Goal: Task Accomplishment & Management: Manage account settings

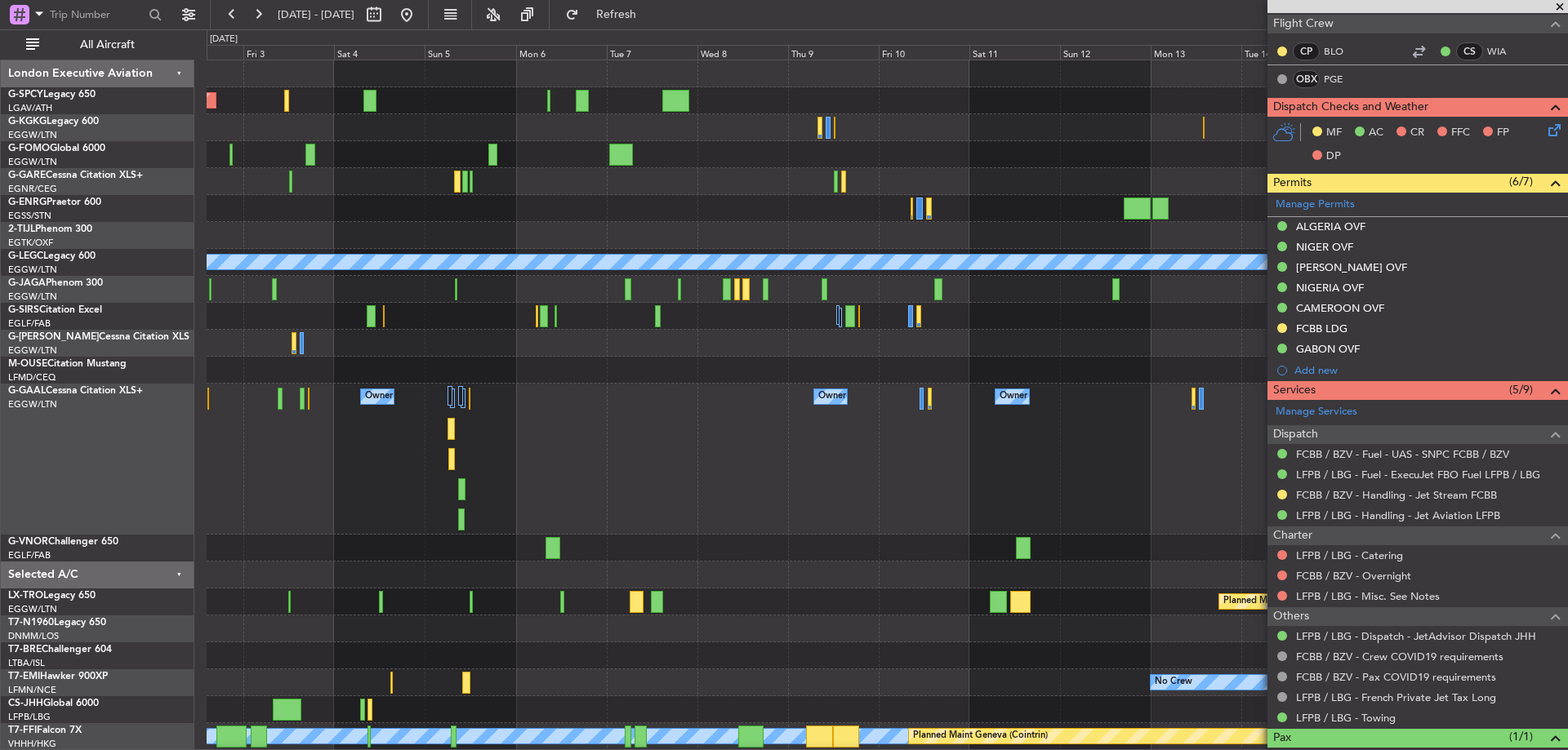
click at [544, 511] on div "Owner Owner Owner Owner Owner No Crew Owner Planned [GEOGRAPHIC_DATA]" at bounding box center [887, 459] width 1361 height 151
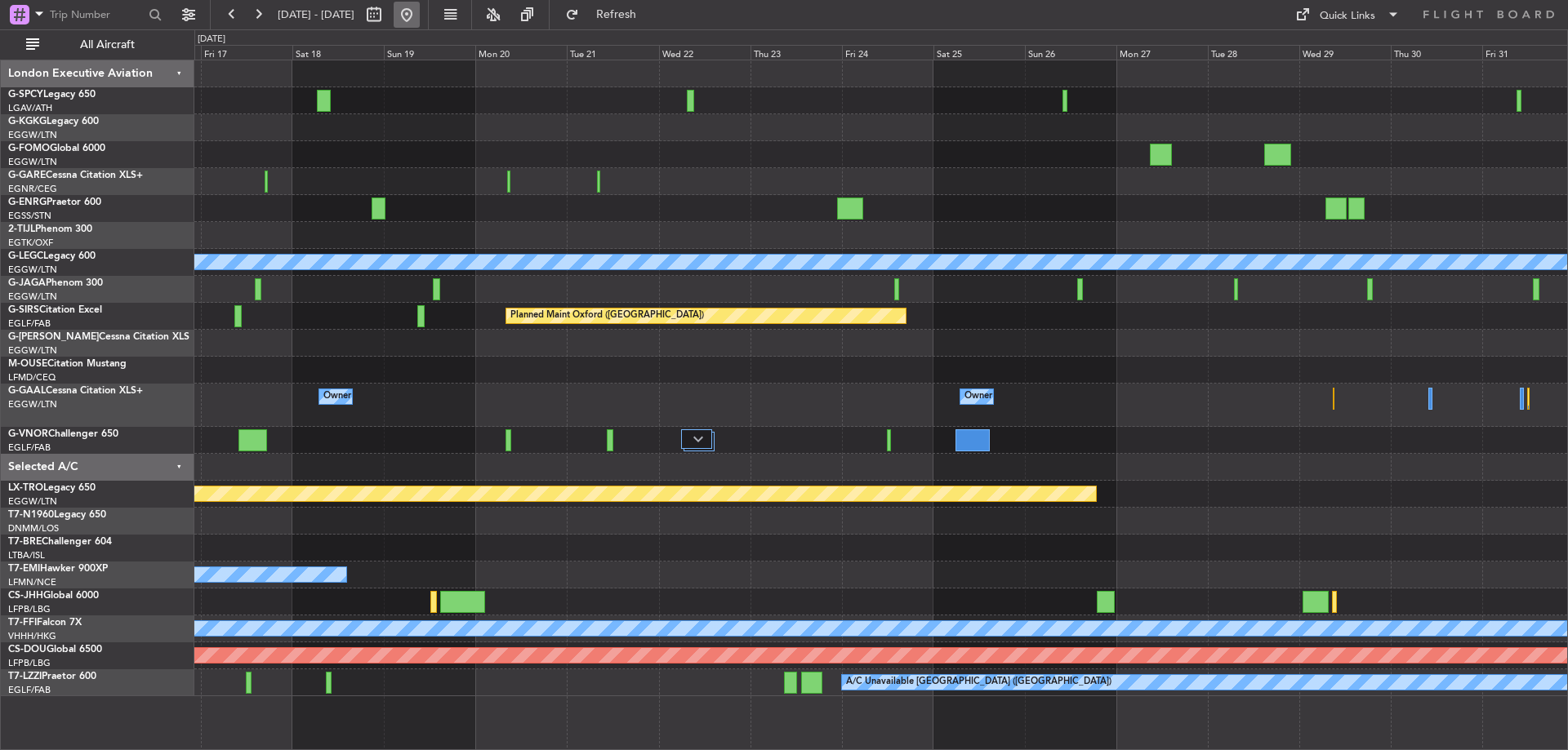
drag, startPoint x: 466, startPoint y: 11, endPoint x: 451, endPoint y: 18, distance: 16.6
click at [420, 11] on button at bounding box center [407, 15] width 26 height 26
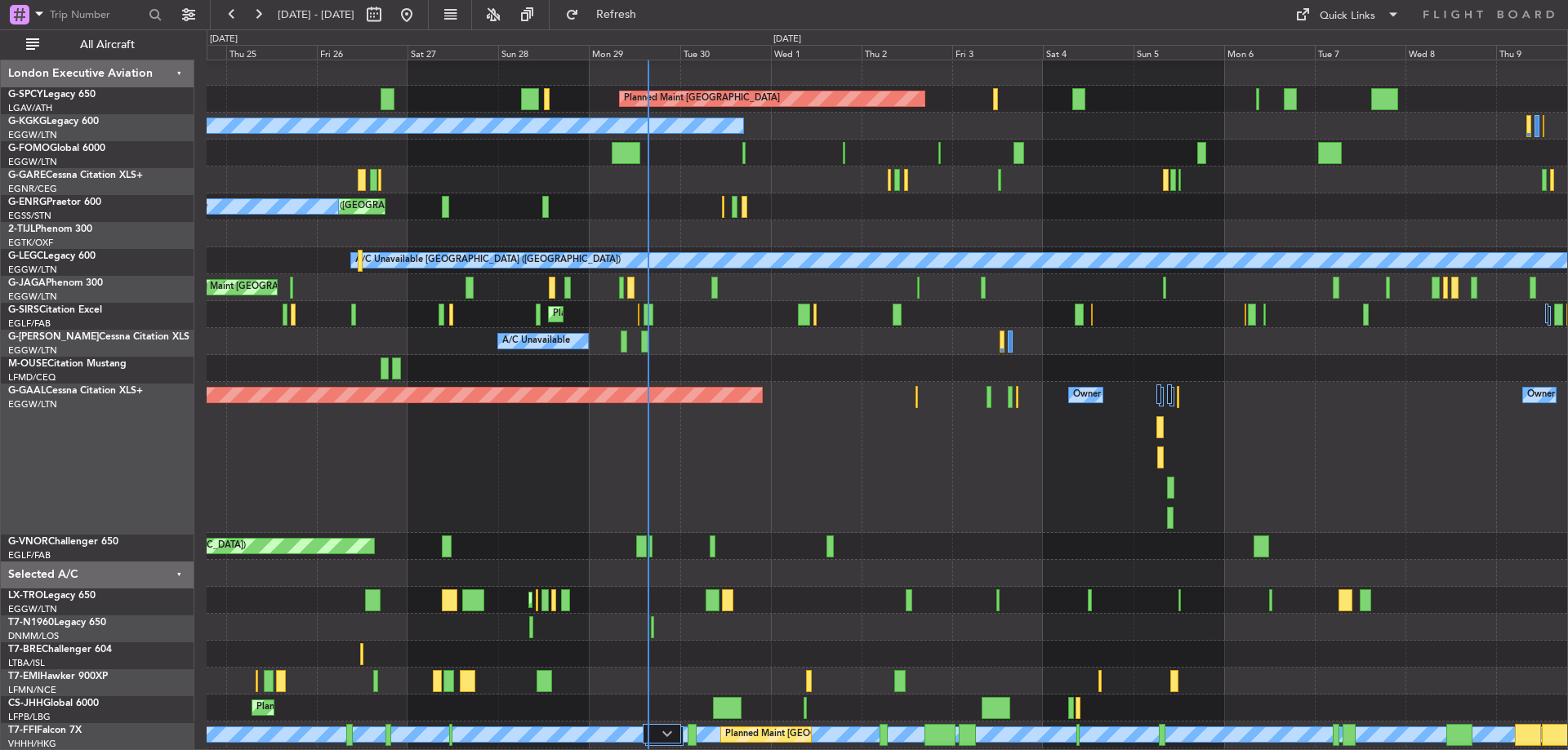
click at [704, 194] on div "Unplanned Maint [GEOGRAPHIC_DATA] ([GEOGRAPHIC_DATA]) A/C Unavailable AOG Maint…" at bounding box center [887, 207] width 1361 height 27
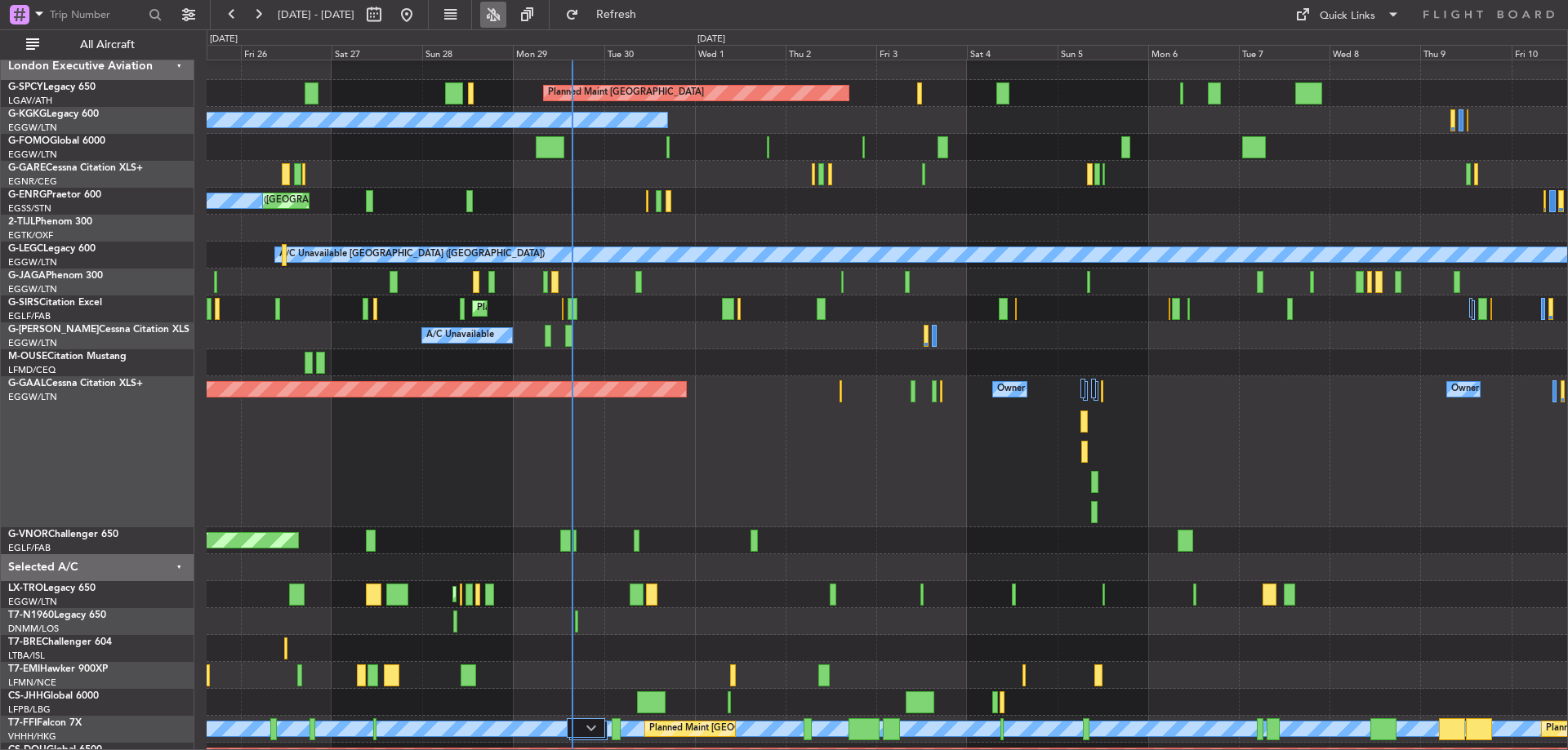
click at [507, 15] on button at bounding box center [493, 15] width 26 height 26
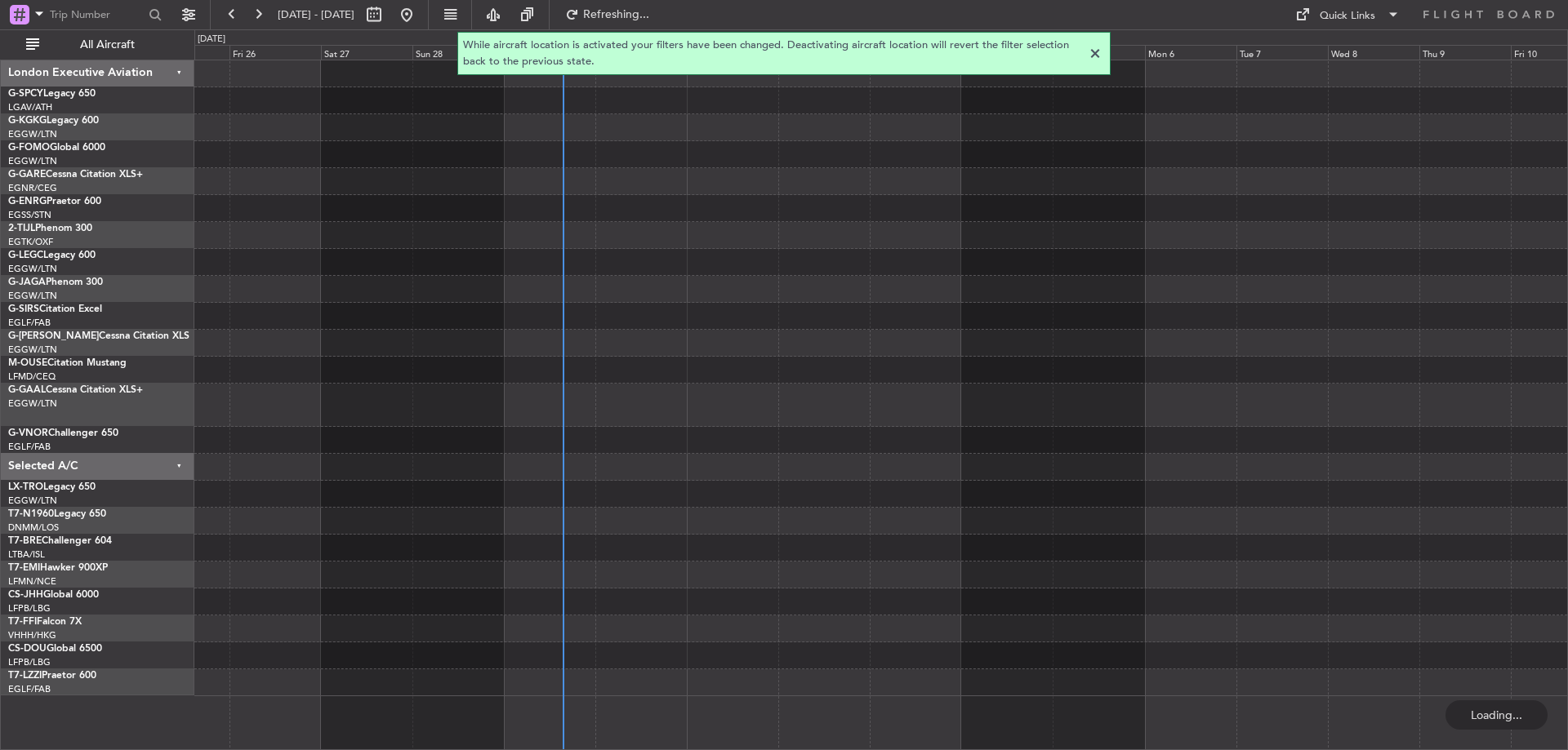
scroll to position [0, 0]
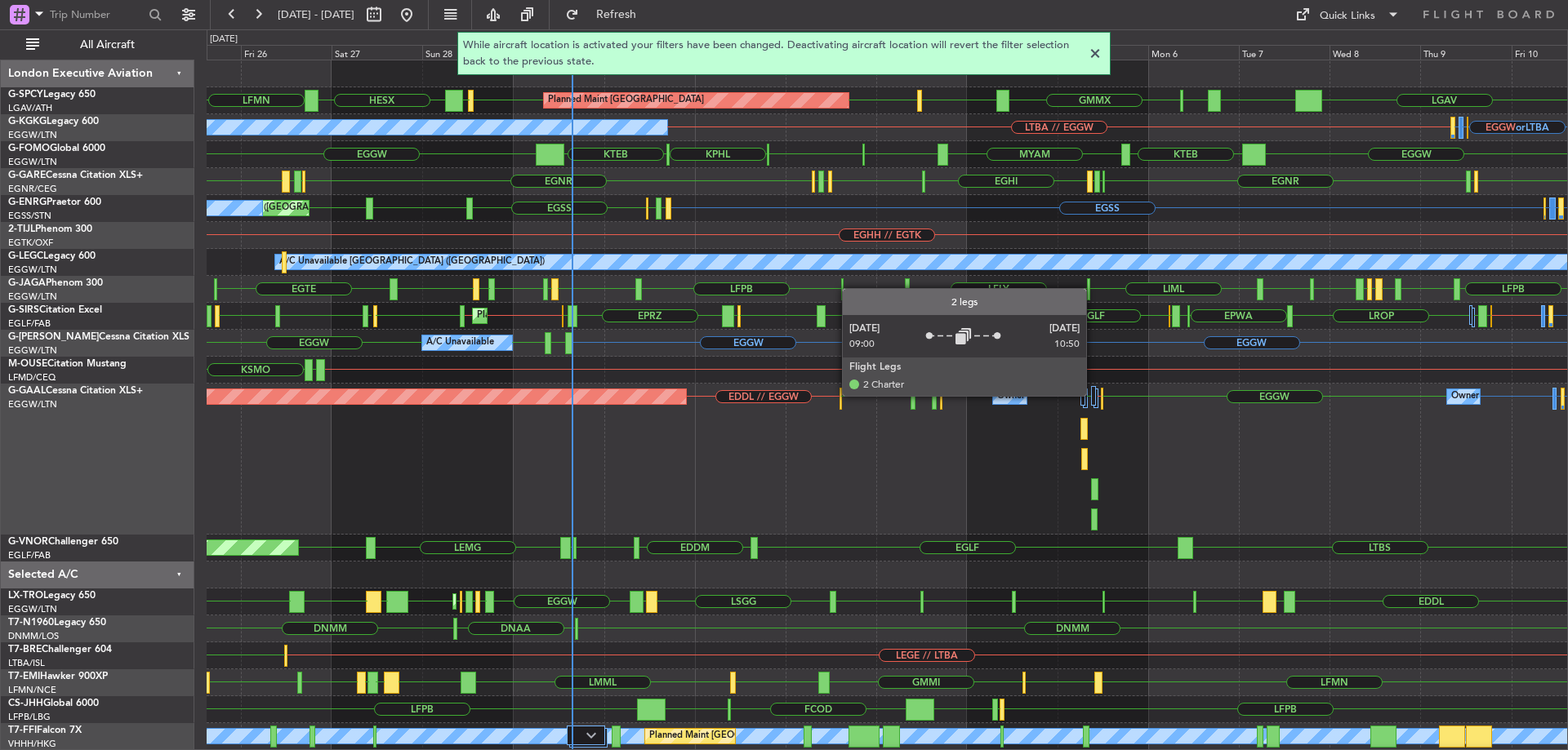
click at [1094, 395] on div at bounding box center [1093, 396] width 5 height 19
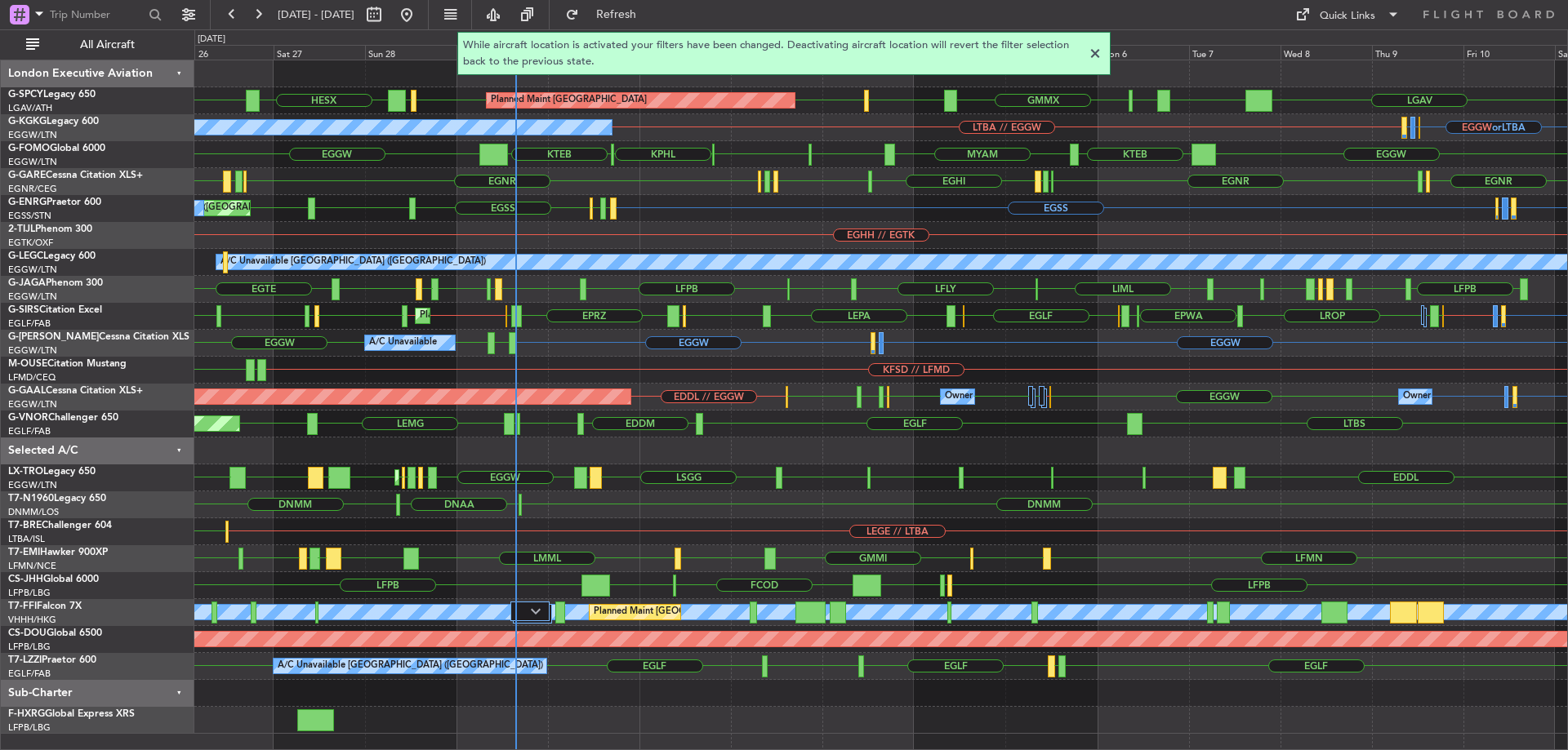
click at [641, 229] on div "LGAV [GEOGRAPHIC_DATA] GMAD GMMX LFPB EDDW LFMN EDDW LFPB HESX Planned Maint [G…" at bounding box center [881, 397] width 1373 height 673
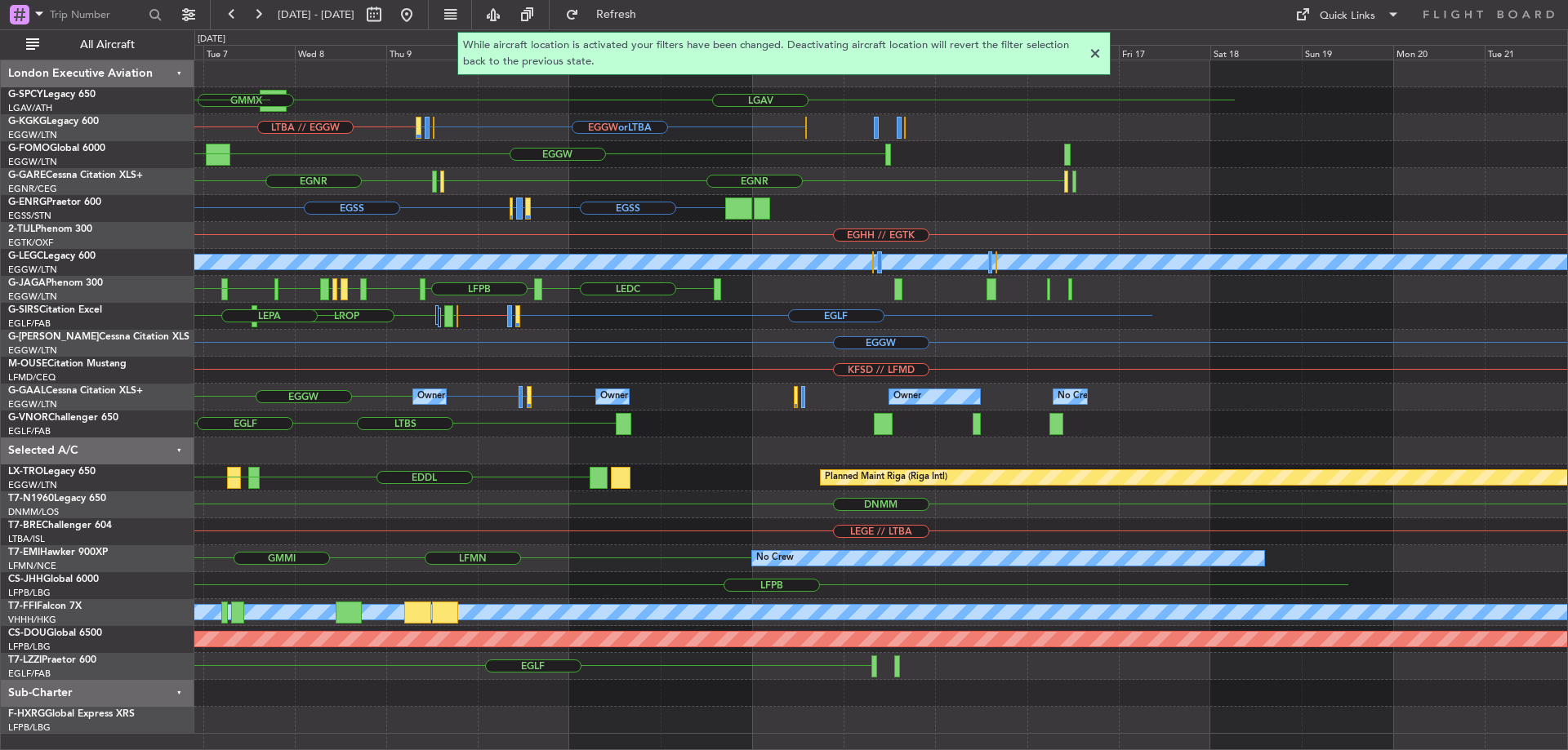
click at [231, 305] on div "LGAV [GEOGRAPHIC_DATA] GMMX LFPB GMAD EDDW EGGW or LTBA EGWU or LTBA EGPD or LT…" at bounding box center [881, 397] width 1373 height 673
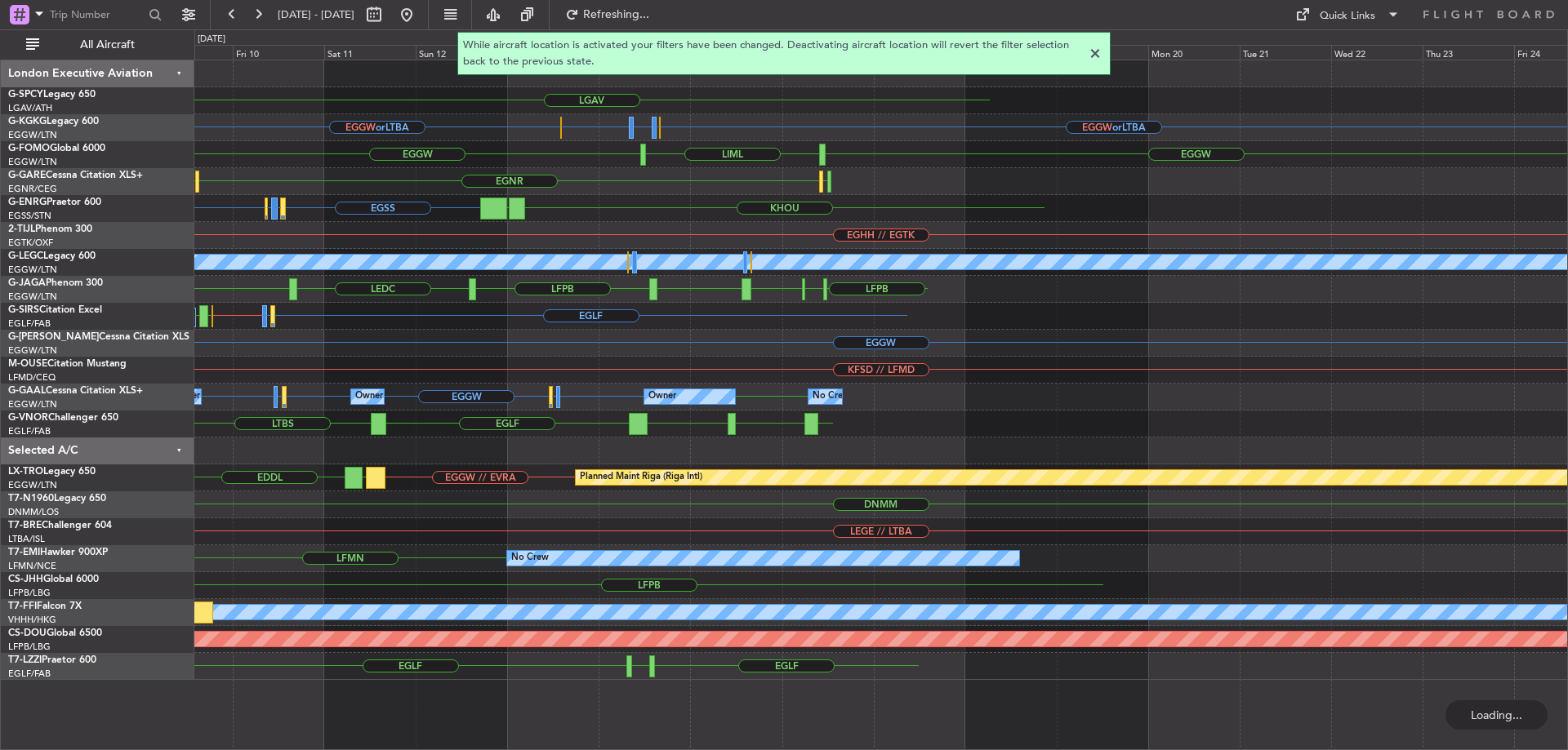
click at [1546, 474] on div "LGAV EGGW or LTBA EGWU or LTBA EGAC or LTBA EGWU or LTBA EGGW or LTBA EGGW LIML…" at bounding box center [881, 370] width 1373 height 620
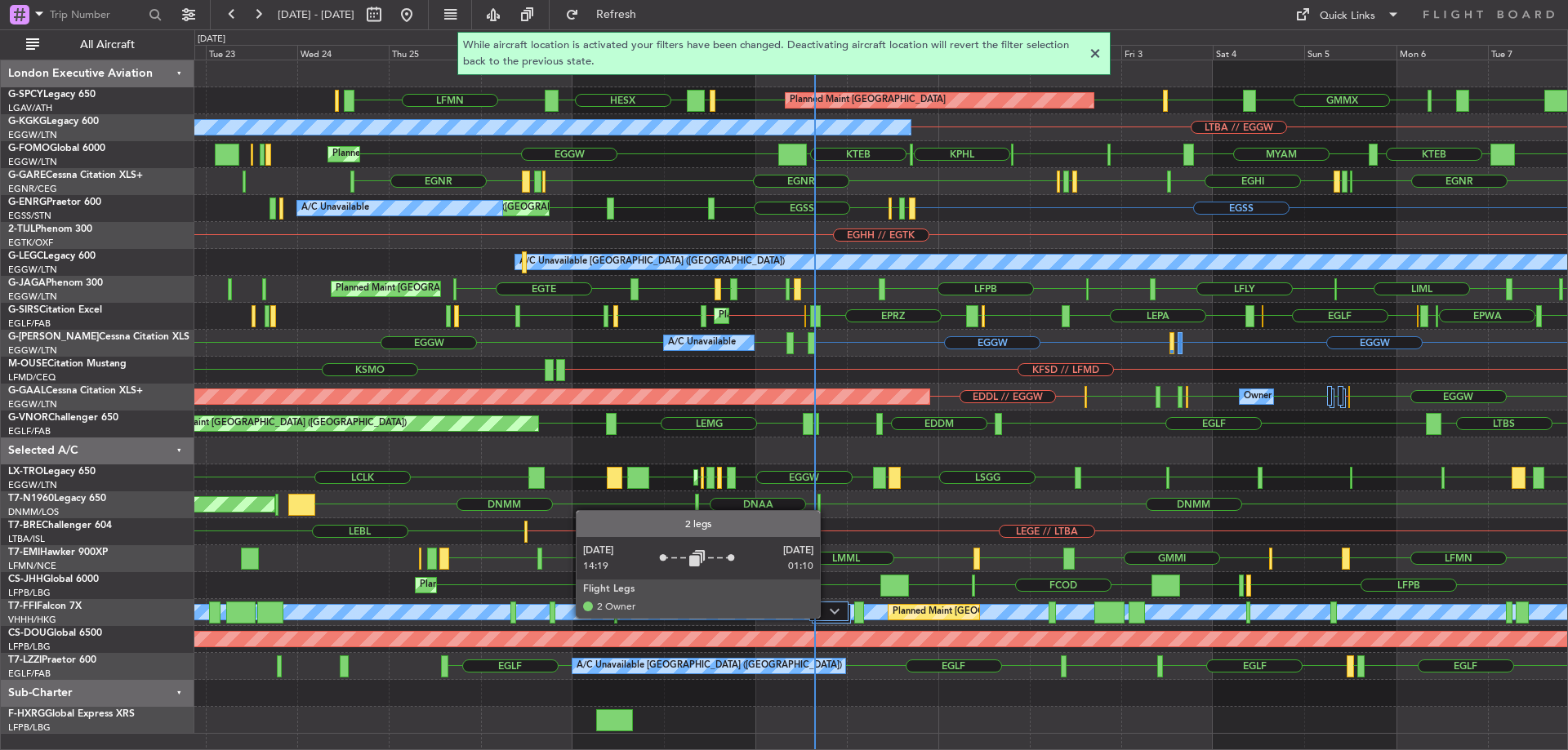
click at [828, 617] on div at bounding box center [829, 611] width 39 height 19
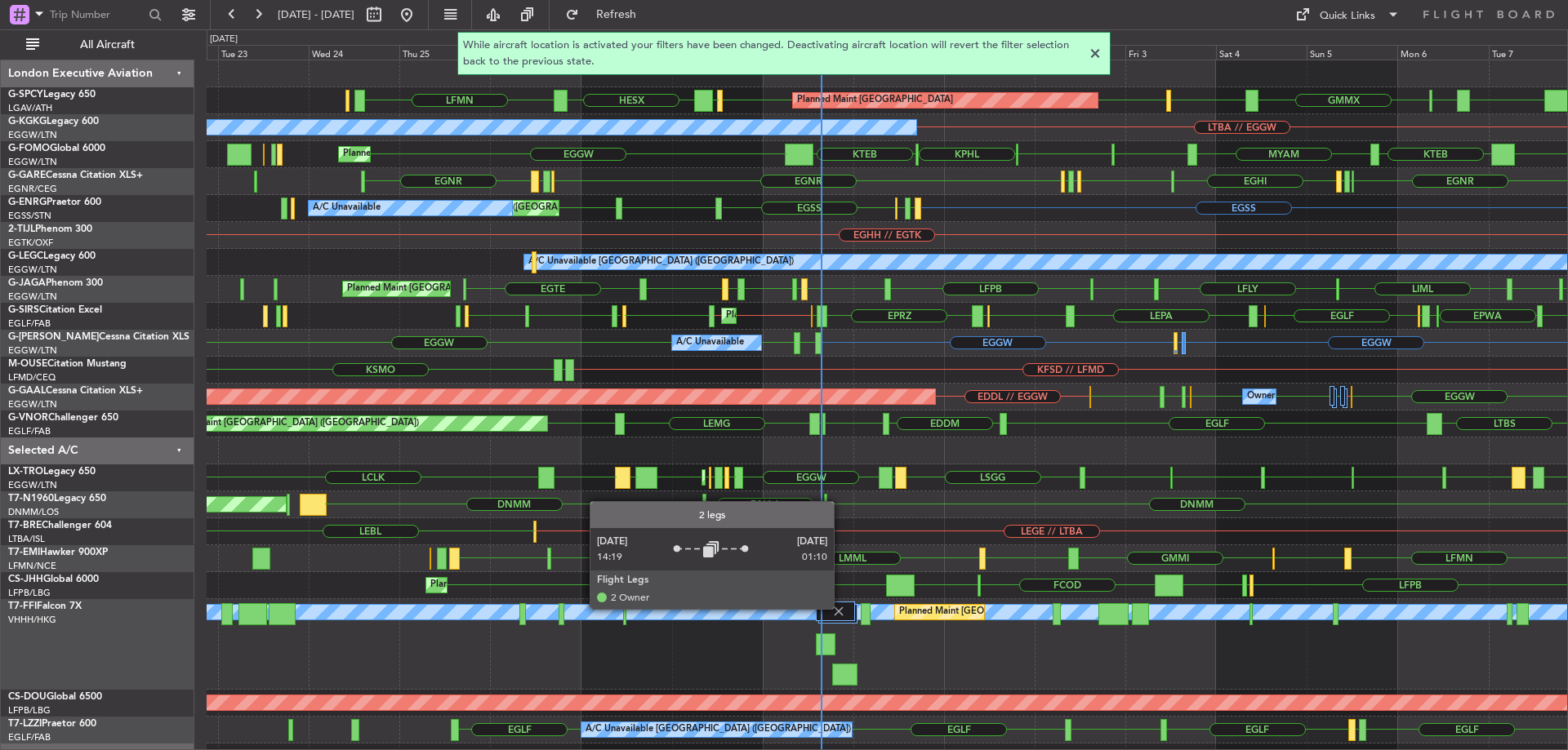
click at [842, 608] on img at bounding box center [839, 612] width 15 height 15
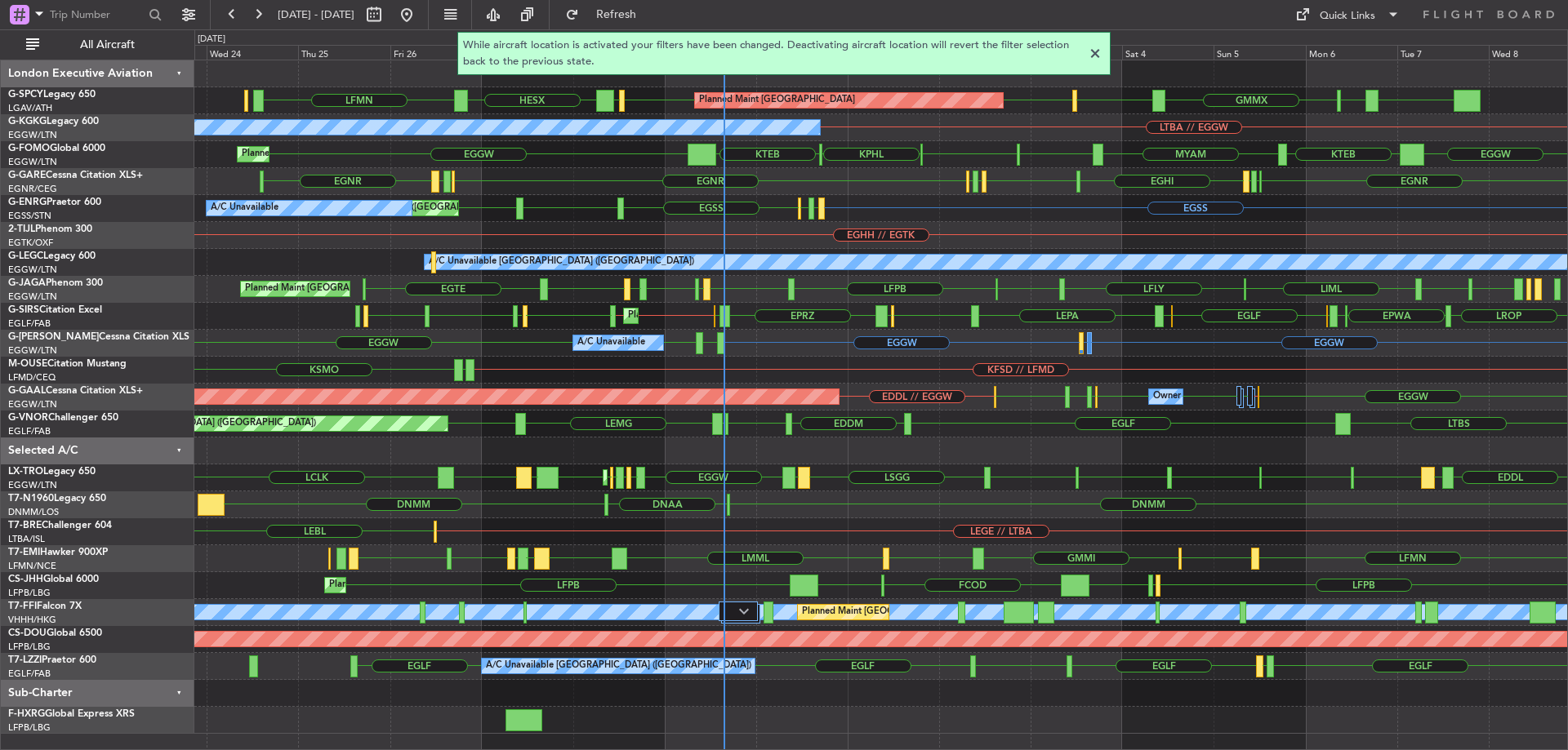
click at [810, 667] on div "EGLF LIRP [GEOGRAPHIC_DATA] LEBB [GEOGRAPHIC_DATA] [GEOGRAPHIC_DATA] A/C Unavai…" at bounding box center [881, 666] width 1373 height 27
click at [1098, 54] on div at bounding box center [1095, 54] width 19 height 19
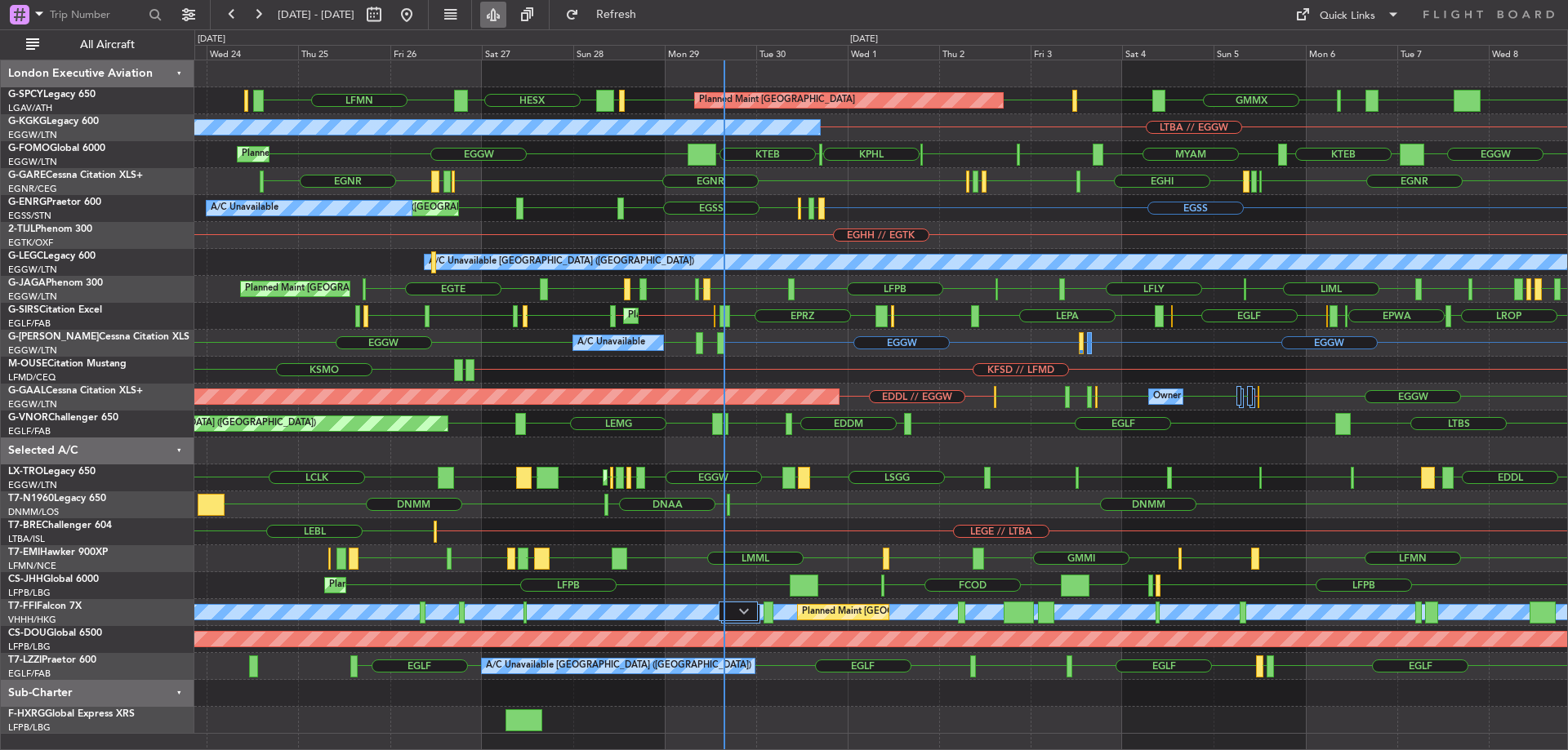
click at [507, 16] on button at bounding box center [493, 15] width 26 height 26
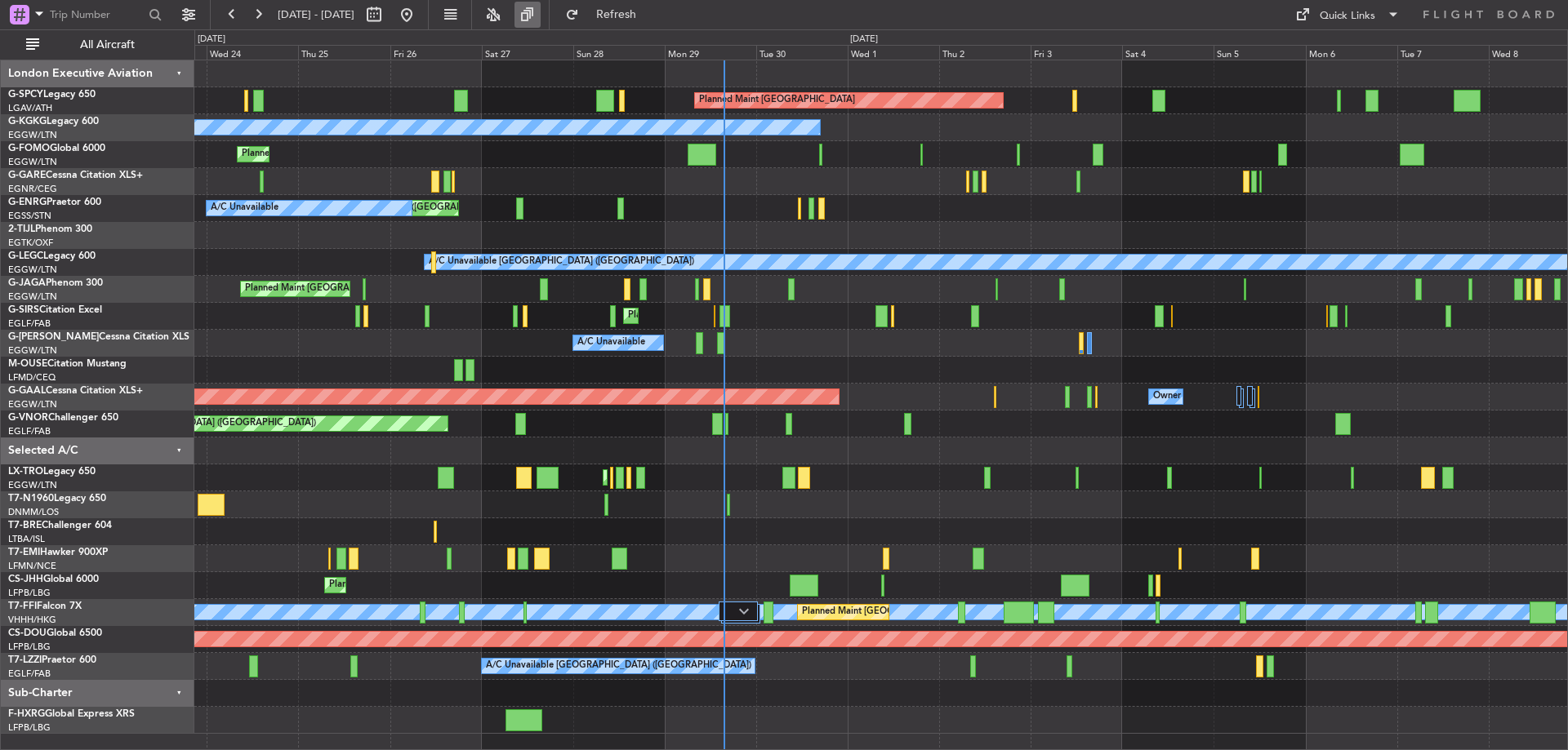
click at [541, 9] on button at bounding box center [528, 15] width 26 height 26
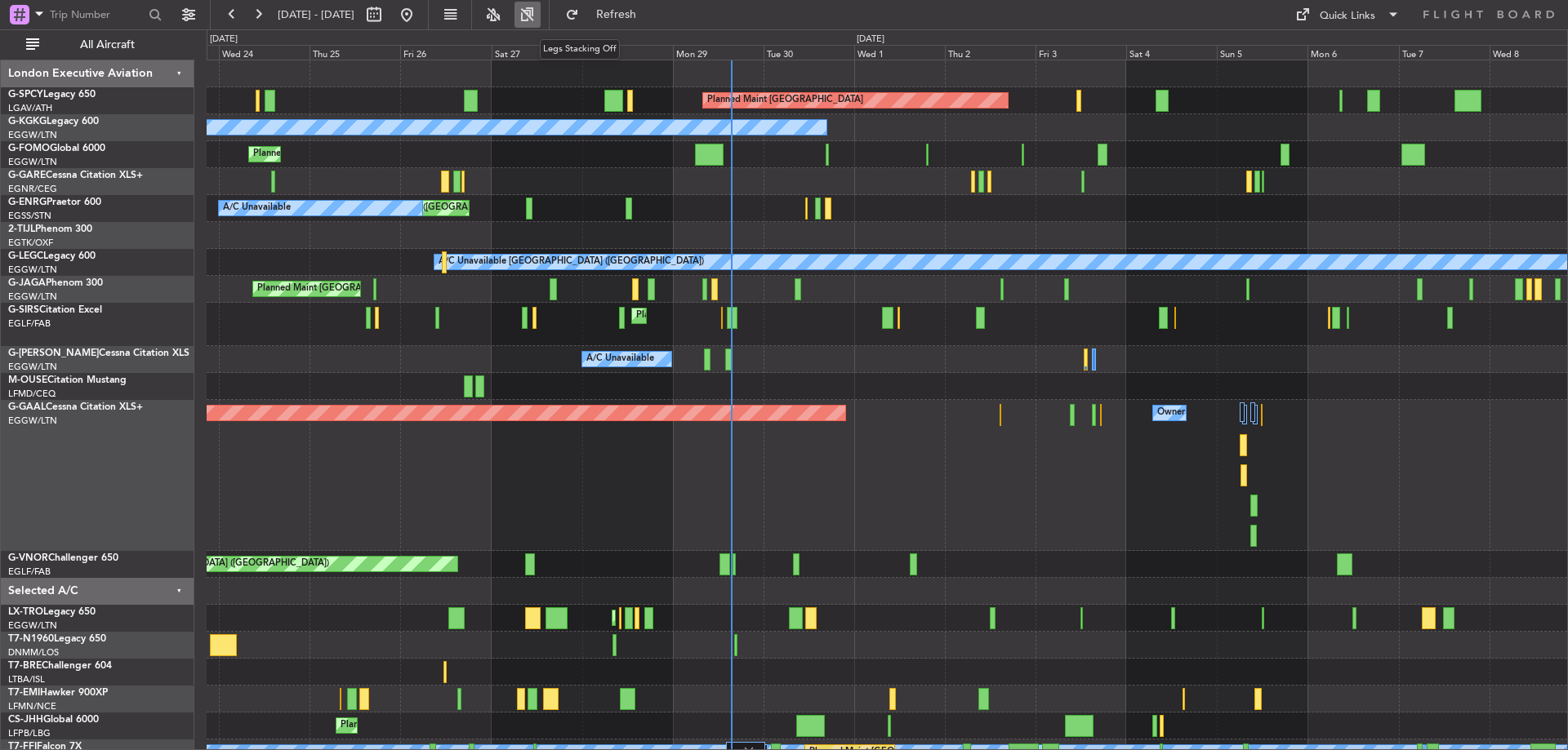
click at [541, 9] on button at bounding box center [528, 15] width 26 height 26
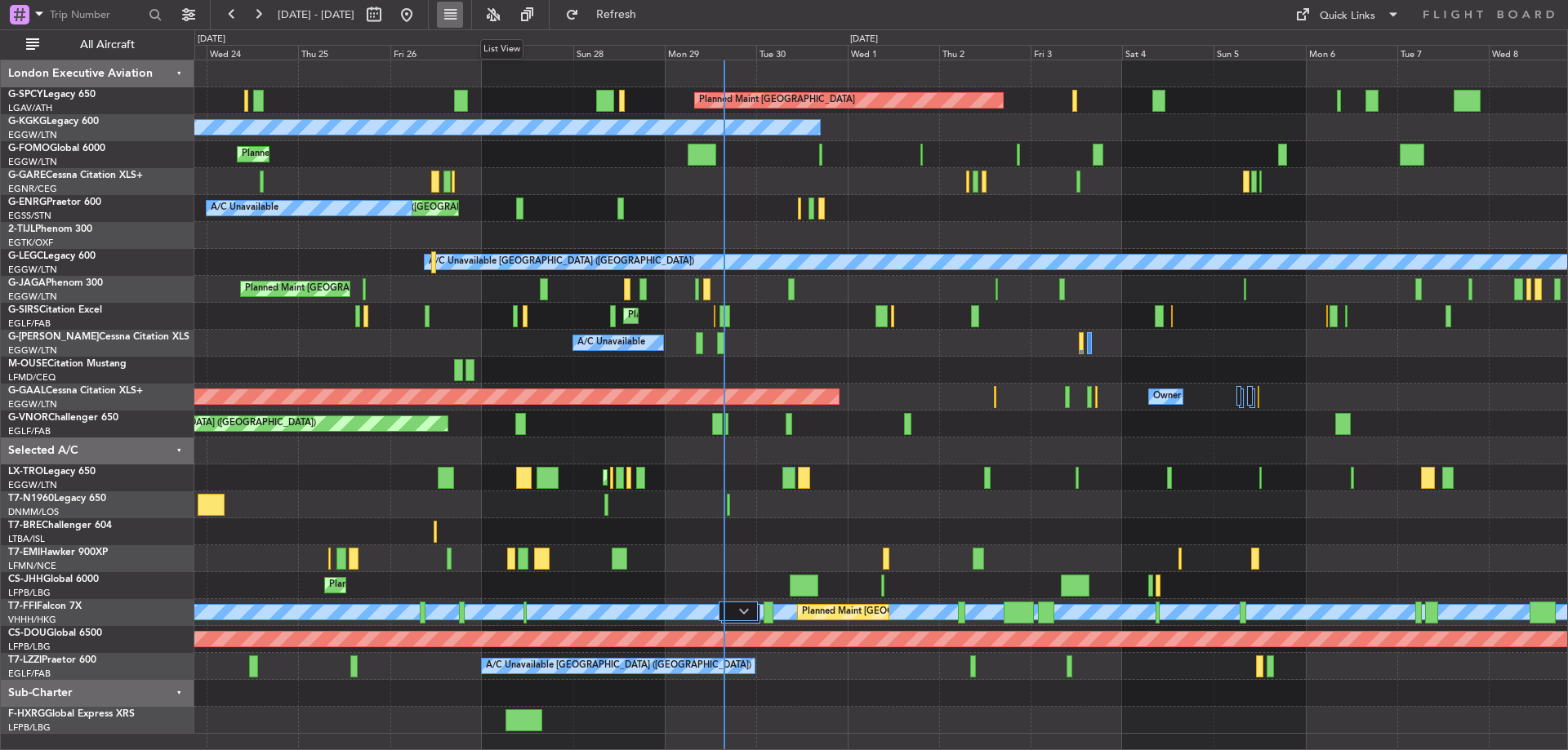
click at [463, 18] on button at bounding box center [450, 15] width 26 height 26
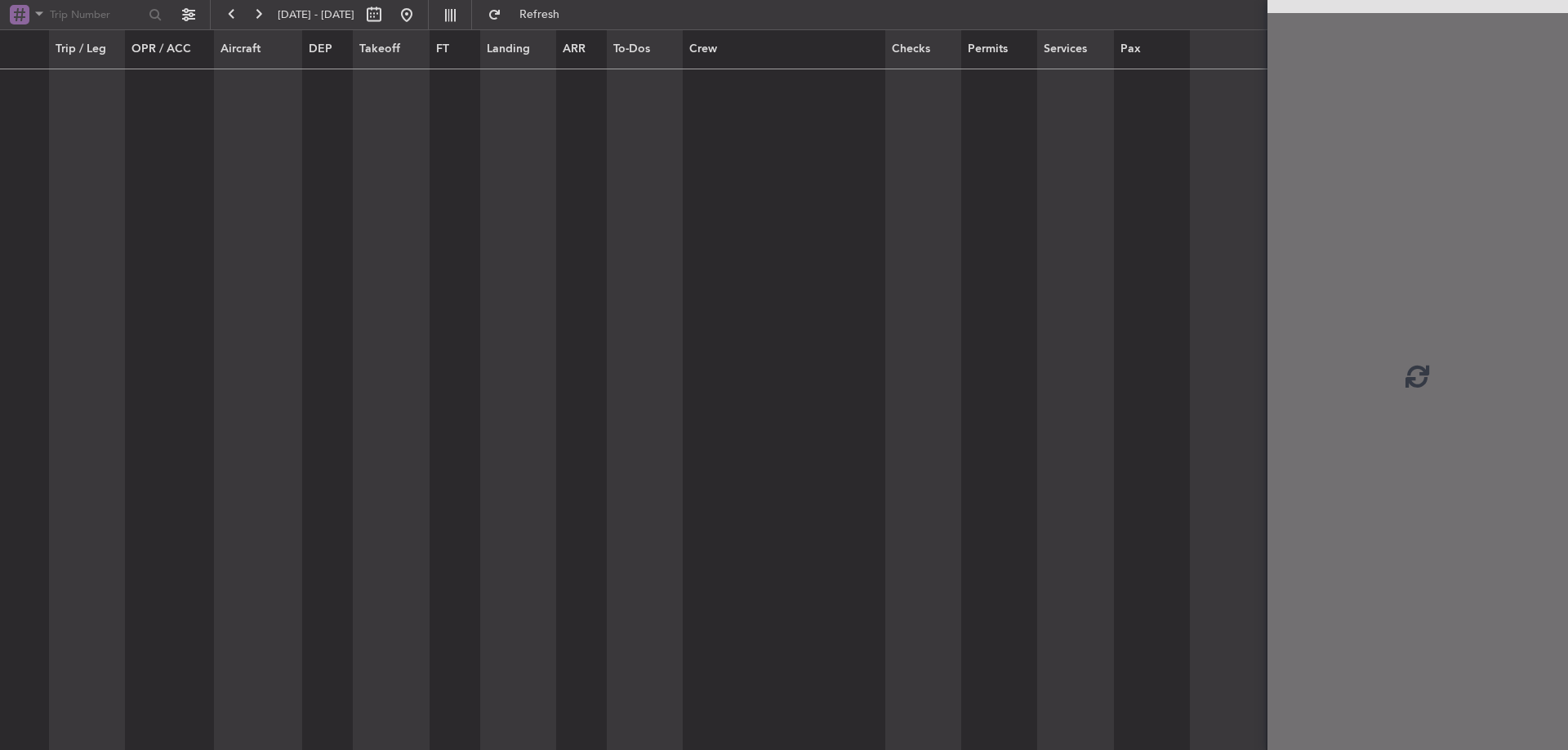
drag, startPoint x: 438, startPoint y: 353, endPoint x: 796, endPoint y: 420, distance: 364.2
click at [796, 420] on cdk-virtual-scroll-viewport at bounding box center [634, 411] width 1268 height 683
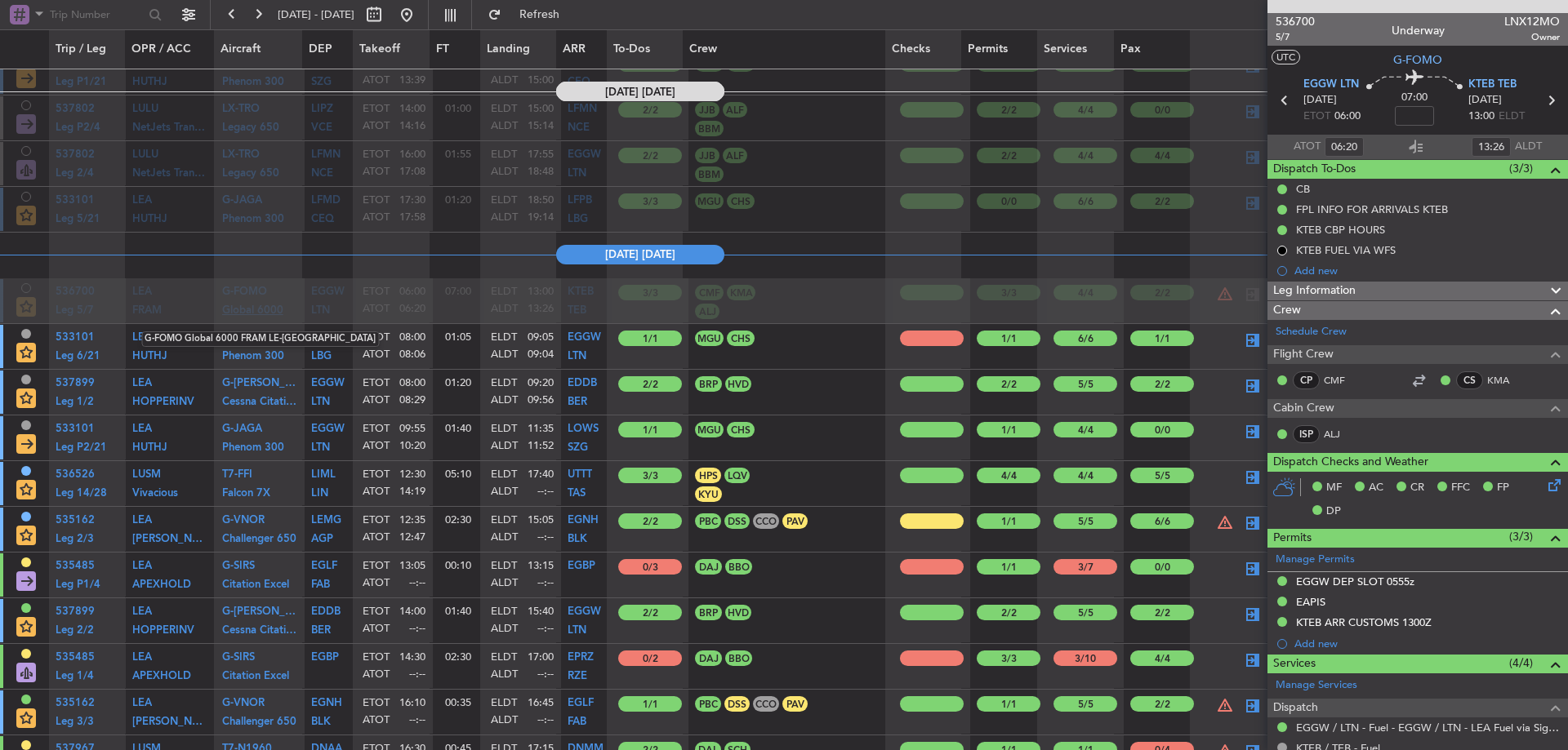
scroll to position [7208, 0]
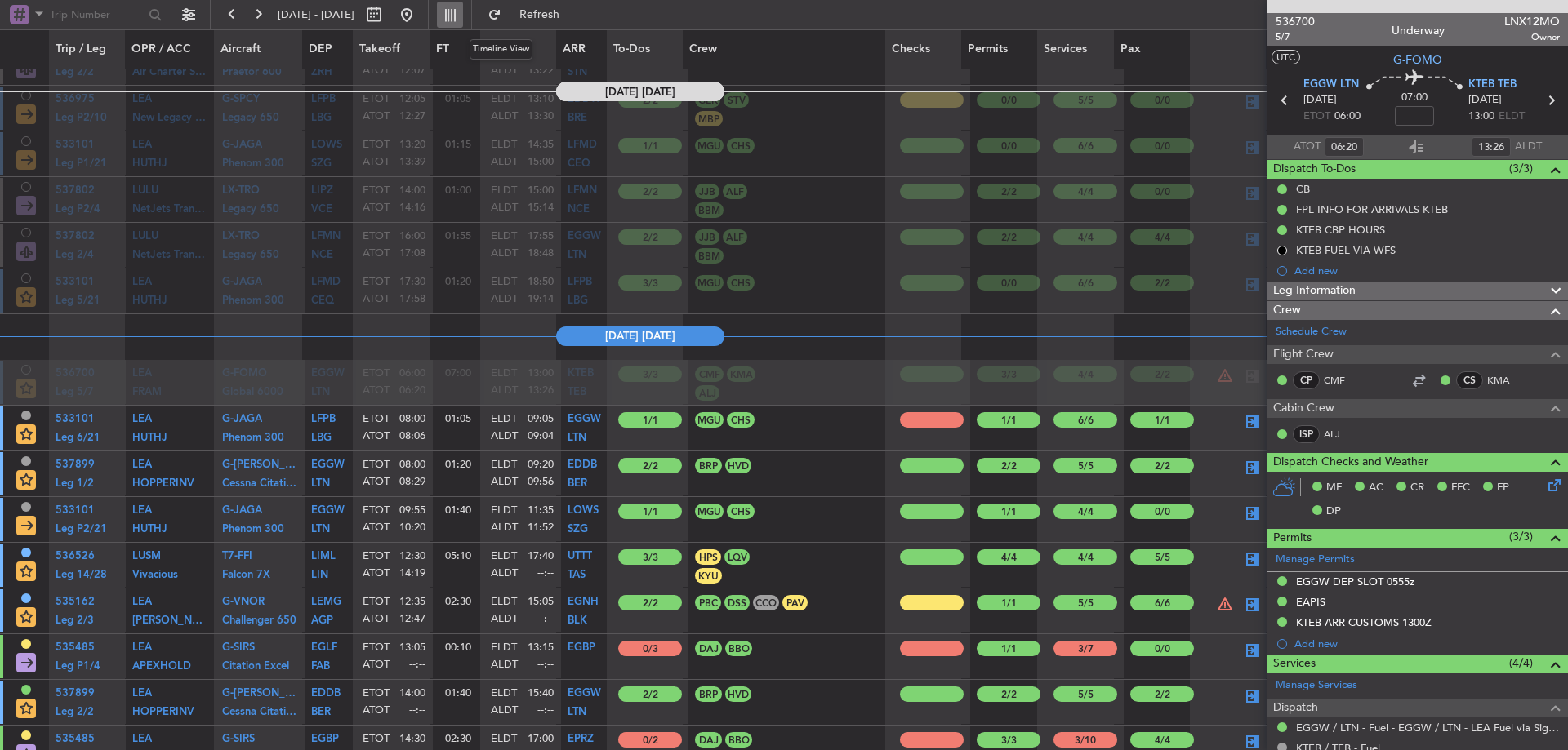
click at [463, 13] on button at bounding box center [450, 15] width 26 height 26
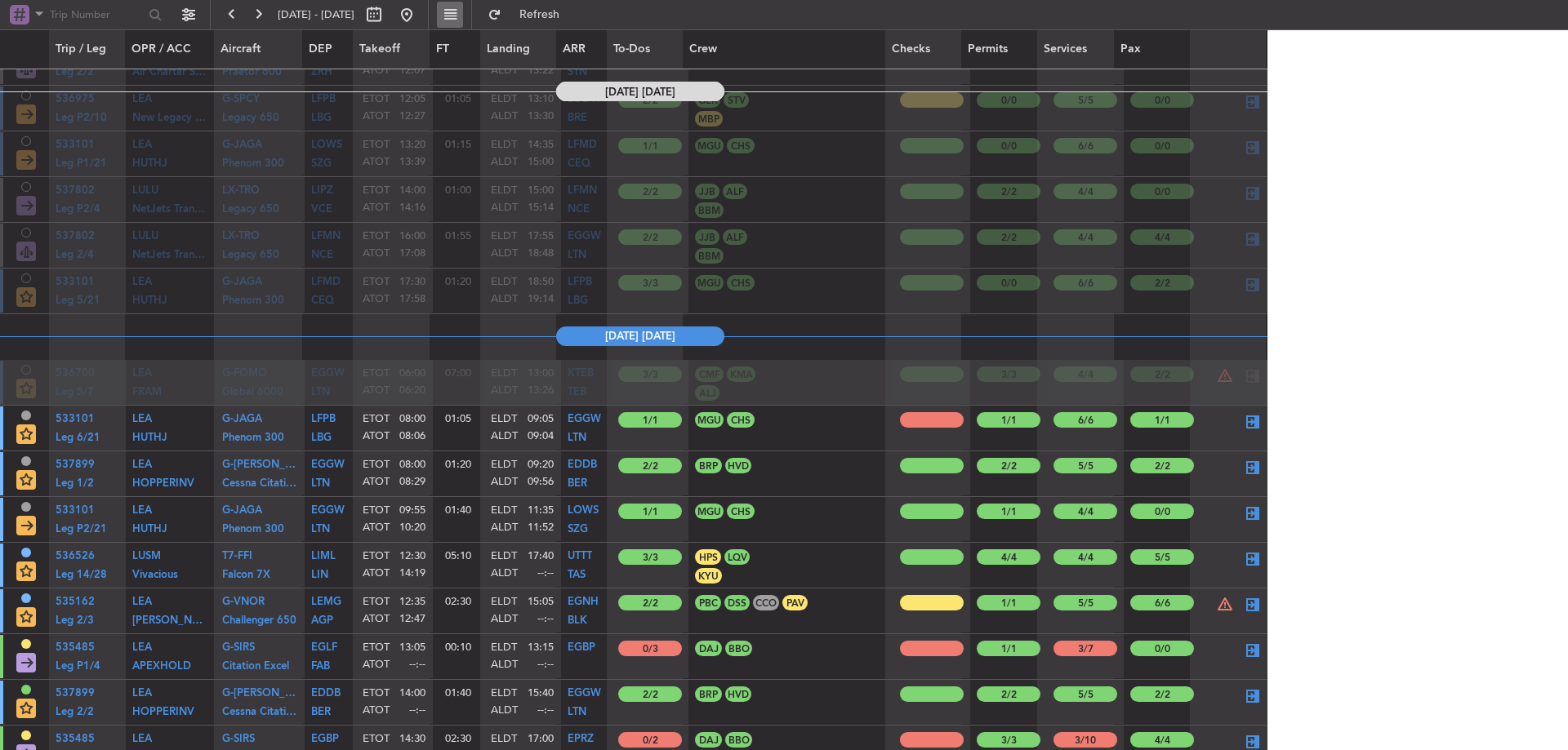
type input "0"
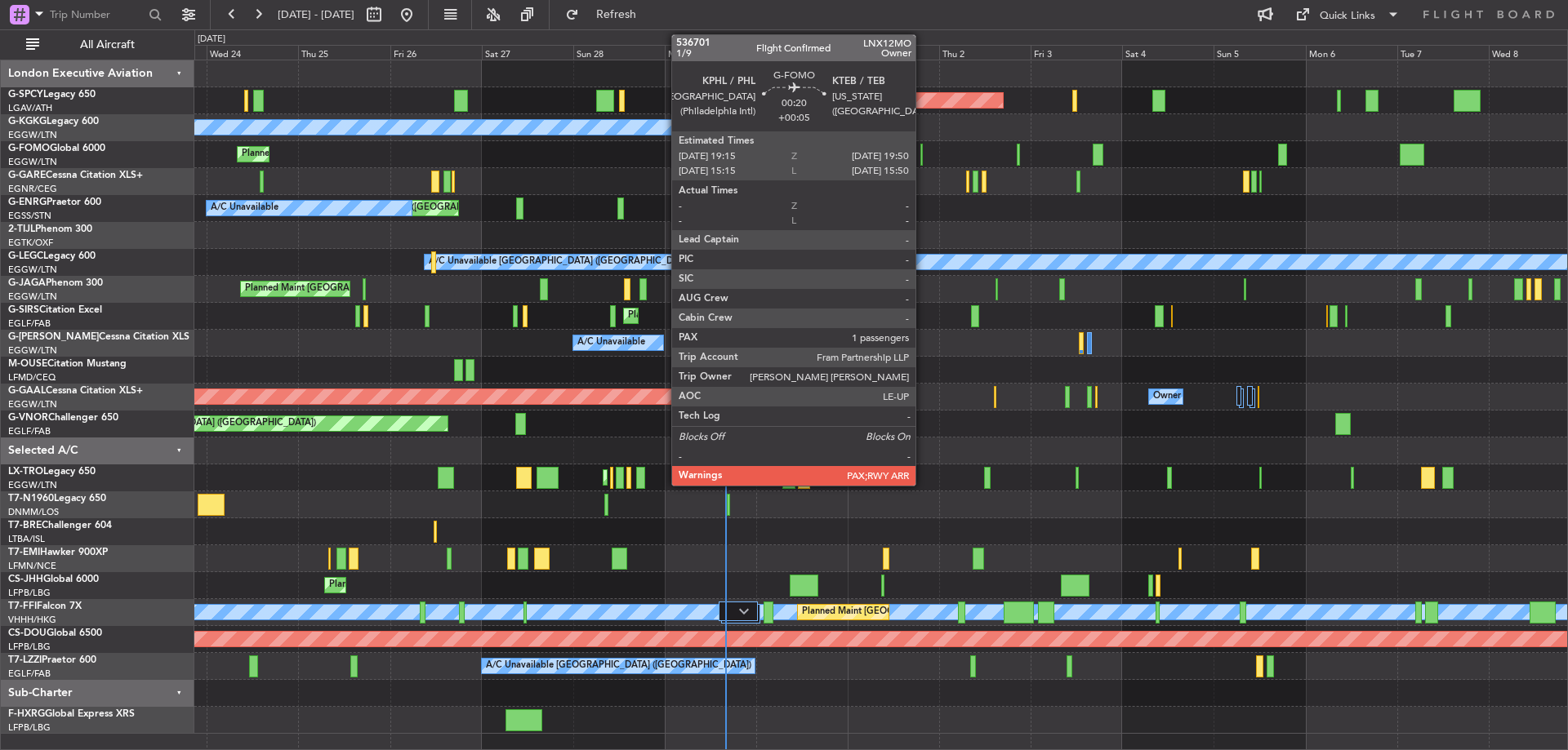
click at [923, 154] on div at bounding box center [921, 155] width 3 height 22
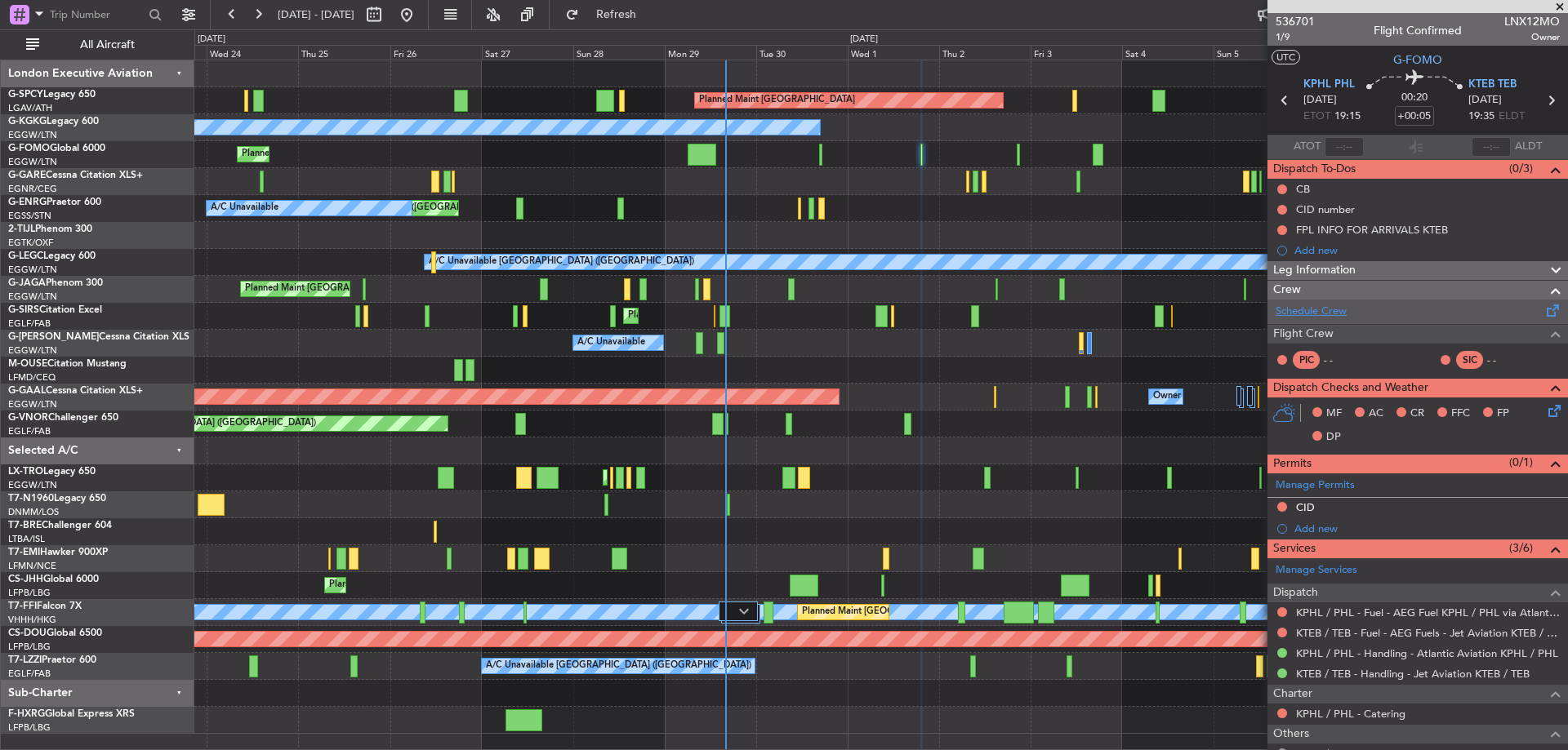
click at [1318, 309] on link "Schedule Crew" at bounding box center [1311, 312] width 71 height 17
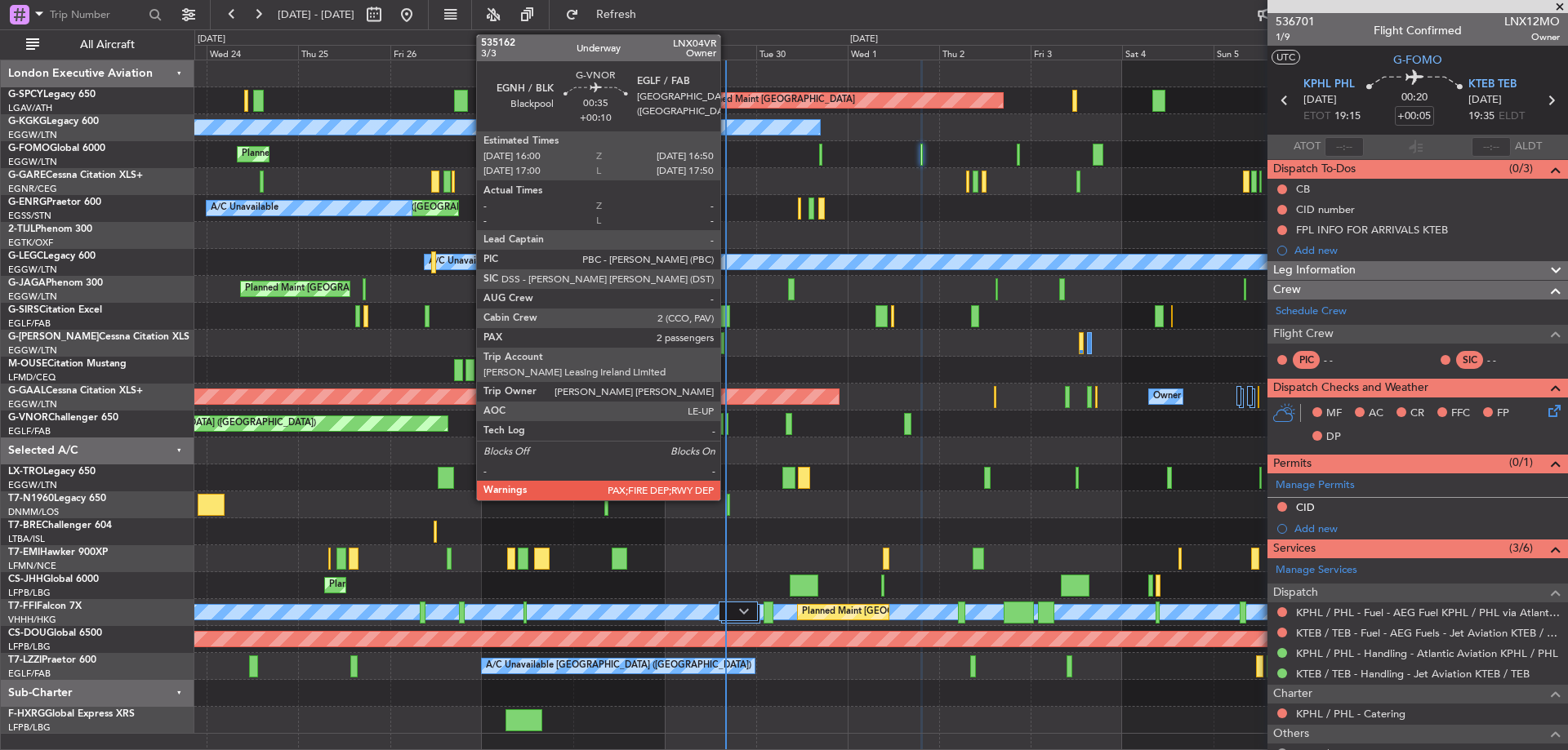
click at [728, 423] on div at bounding box center [727, 424] width 4 height 22
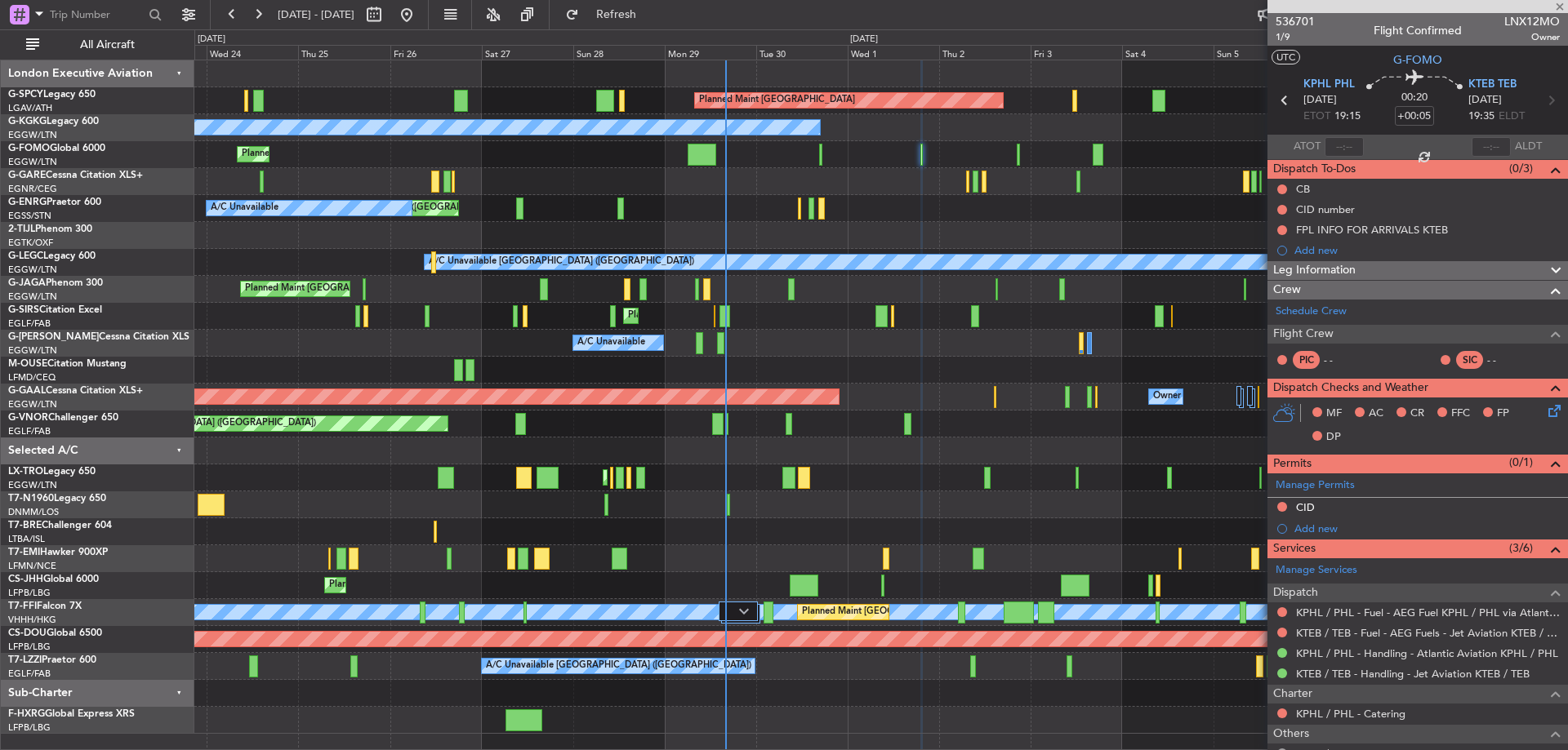
type input "+00:10"
type input "2"
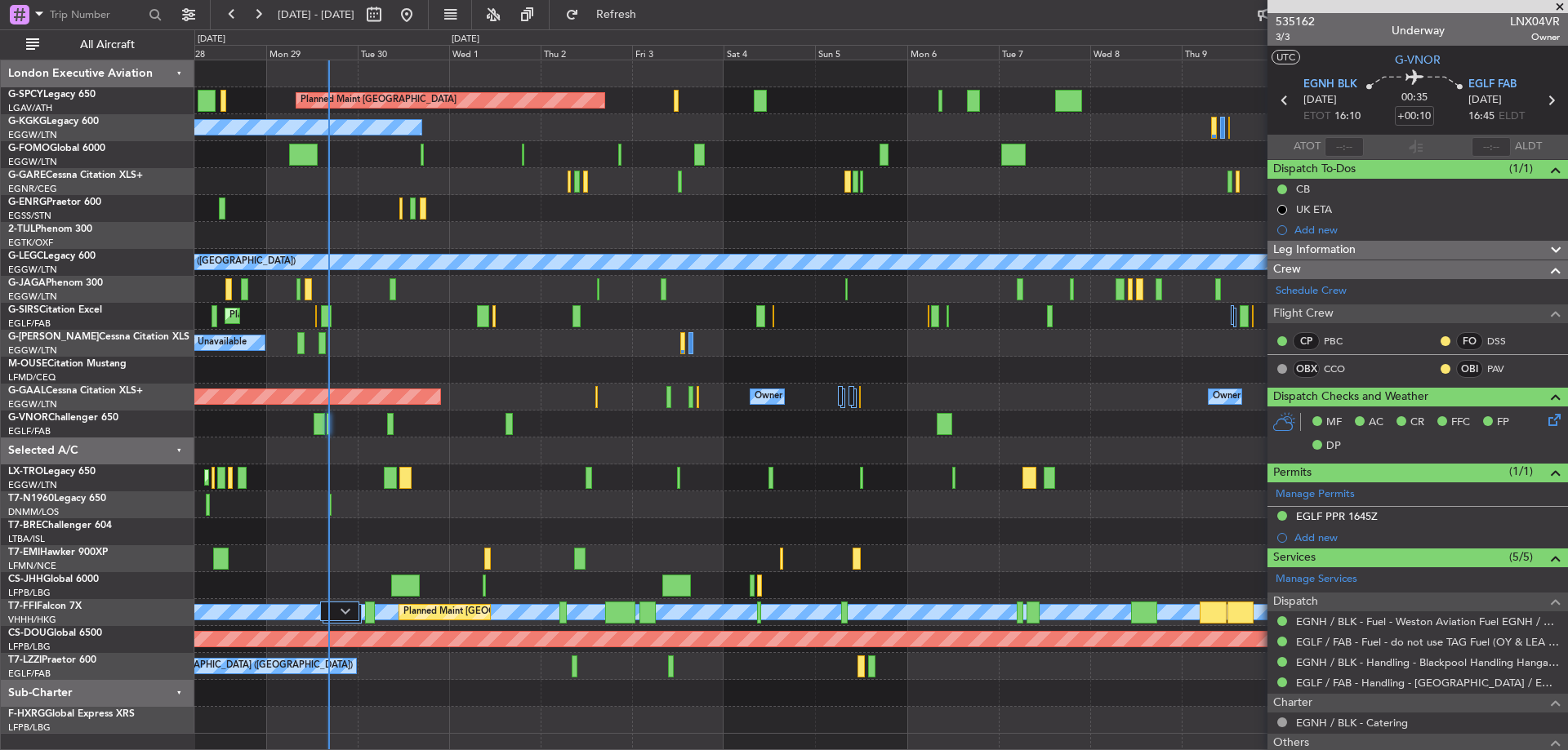
click at [487, 389] on div "Planned Maint [GEOGRAPHIC_DATA] A/C Unavailable [GEOGRAPHIC_DATA] (Ataturk) Pla…" at bounding box center [881, 397] width 1373 height 673
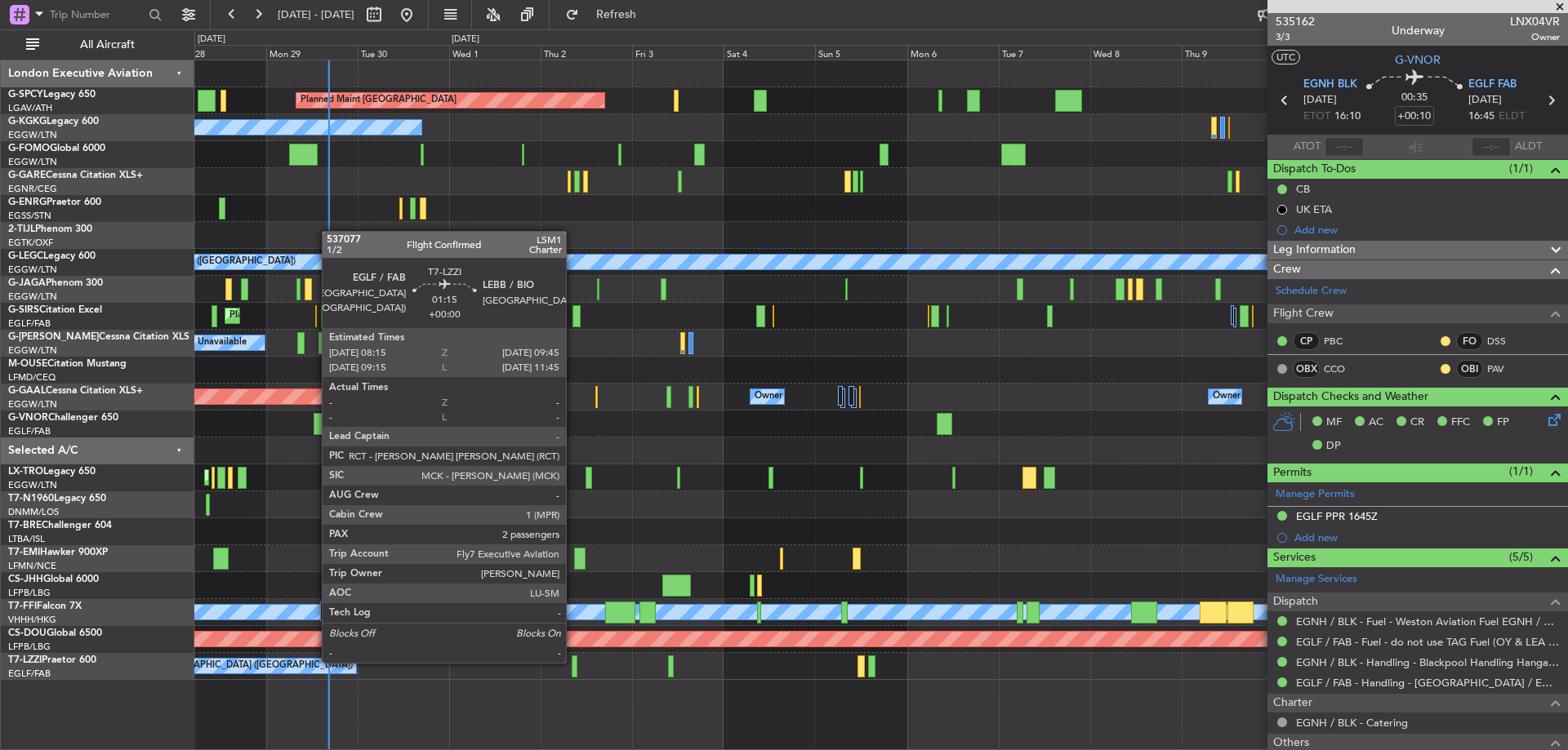
click at [573, 661] on div at bounding box center [575, 667] width 6 height 22
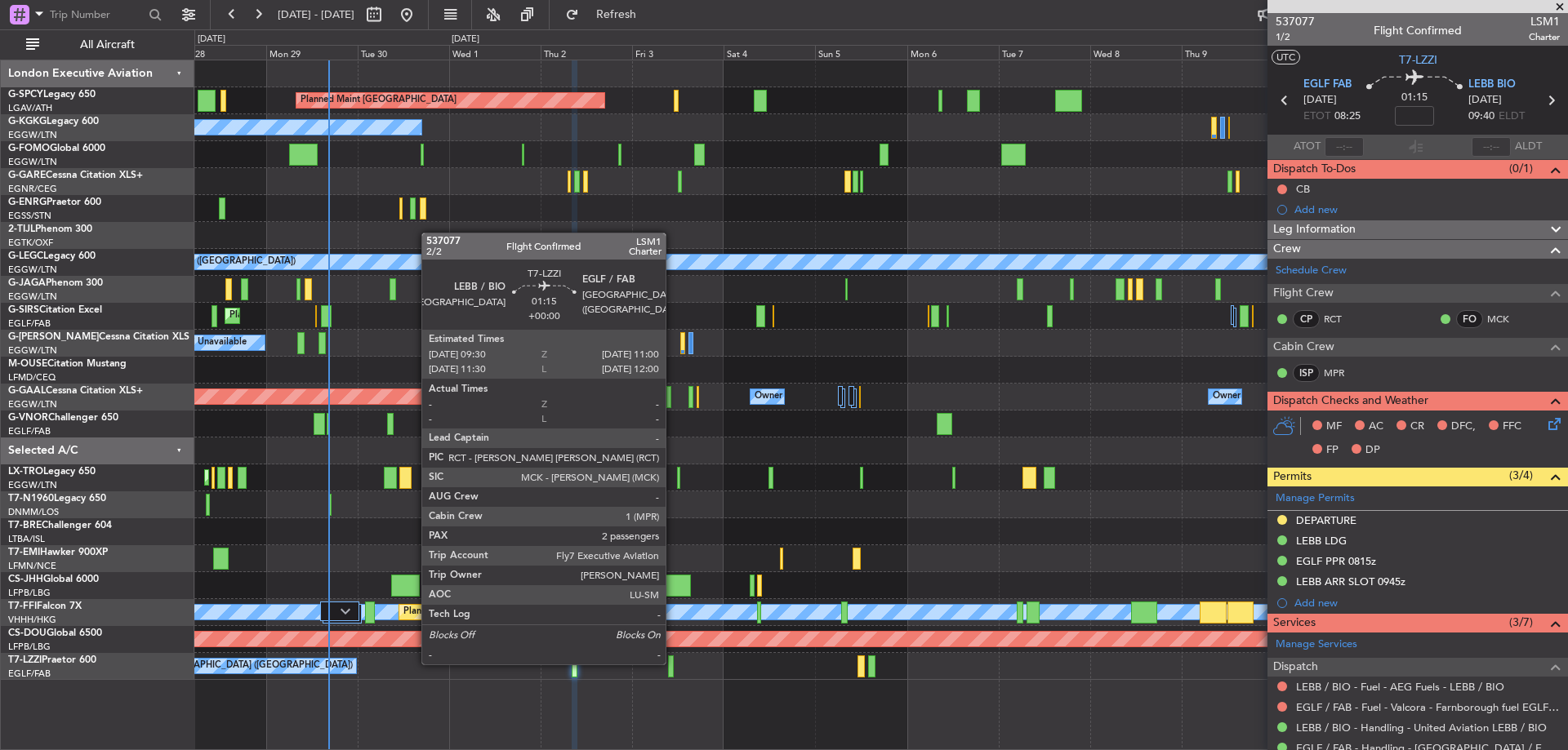
click at [673, 663] on div at bounding box center [671, 667] width 6 height 22
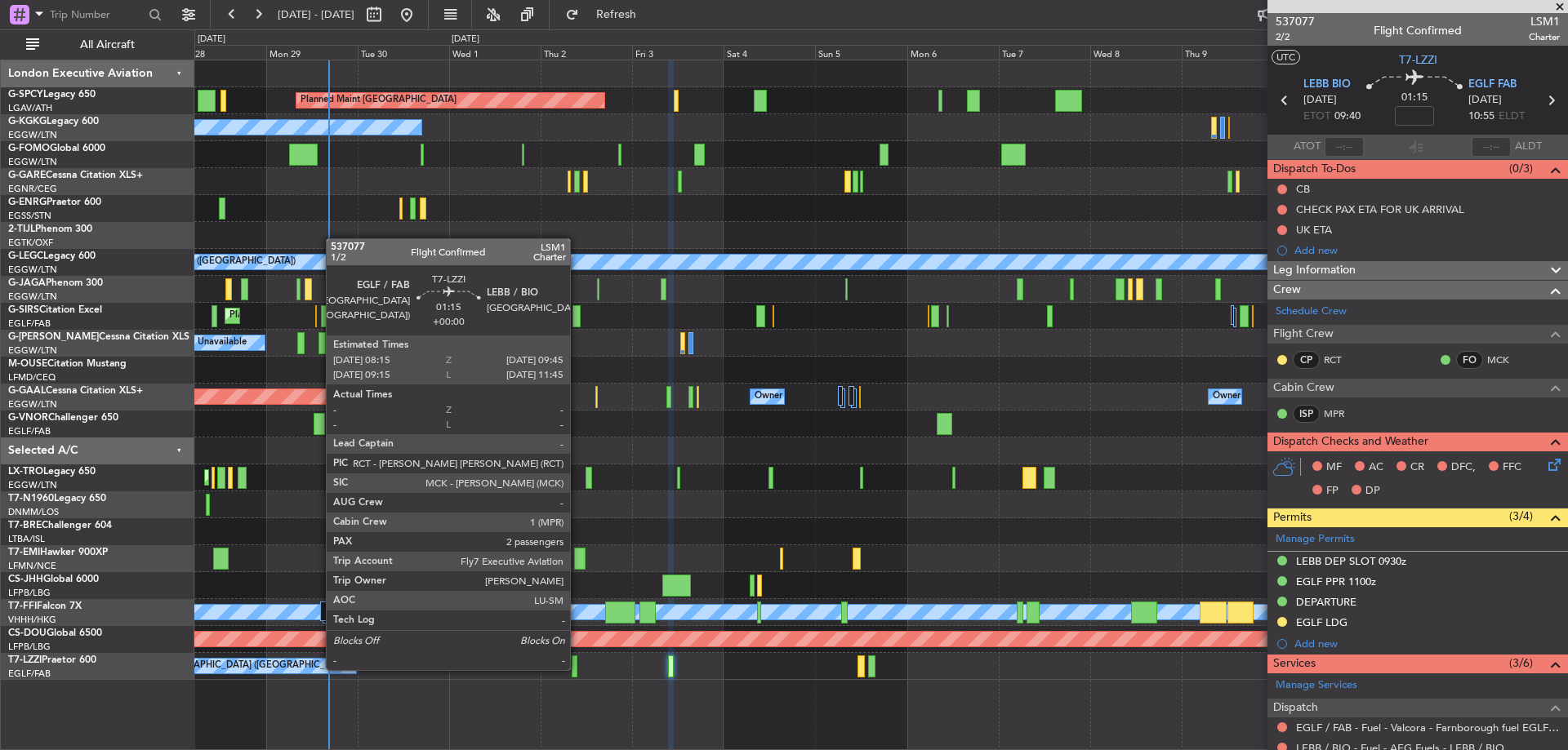
click at [578, 669] on div at bounding box center [575, 667] width 6 height 22
